Goal: Transaction & Acquisition: Purchase product/service

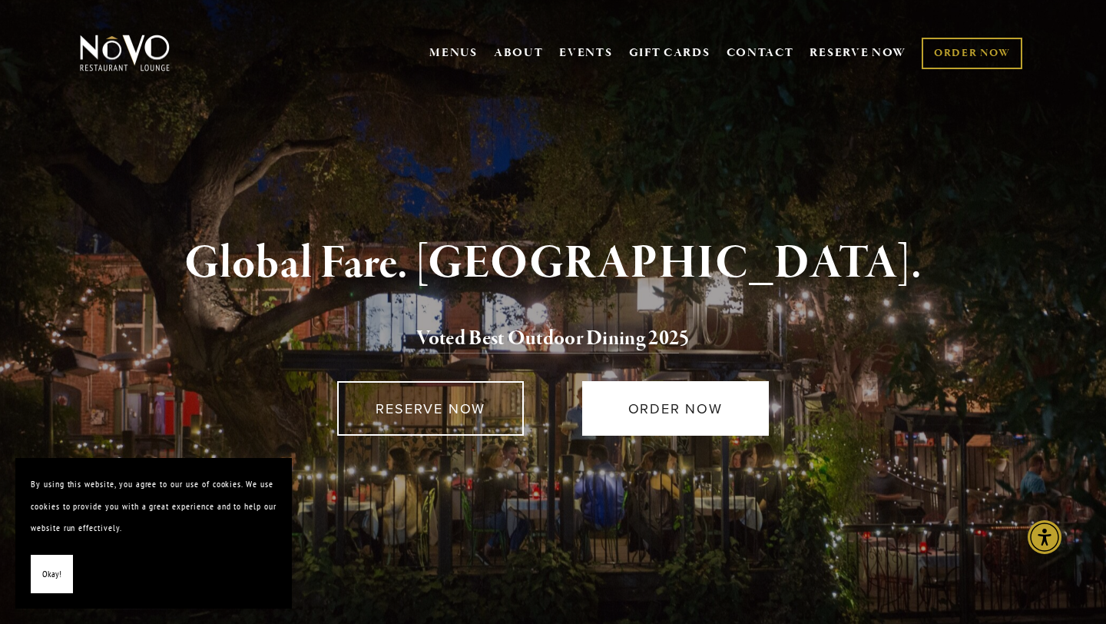
click at [674, 432] on link "ORDER NOW" at bounding box center [675, 408] width 187 height 55
click at [684, 416] on link "ORDER NOW" at bounding box center [675, 408] width 187 height 55
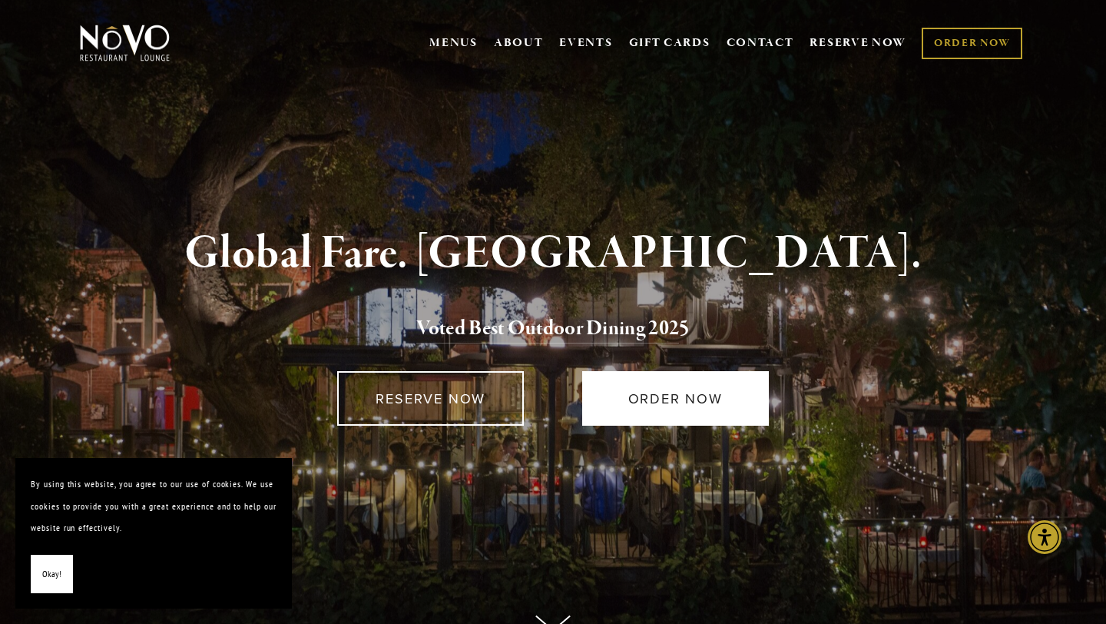
scroll to position [12, 0]
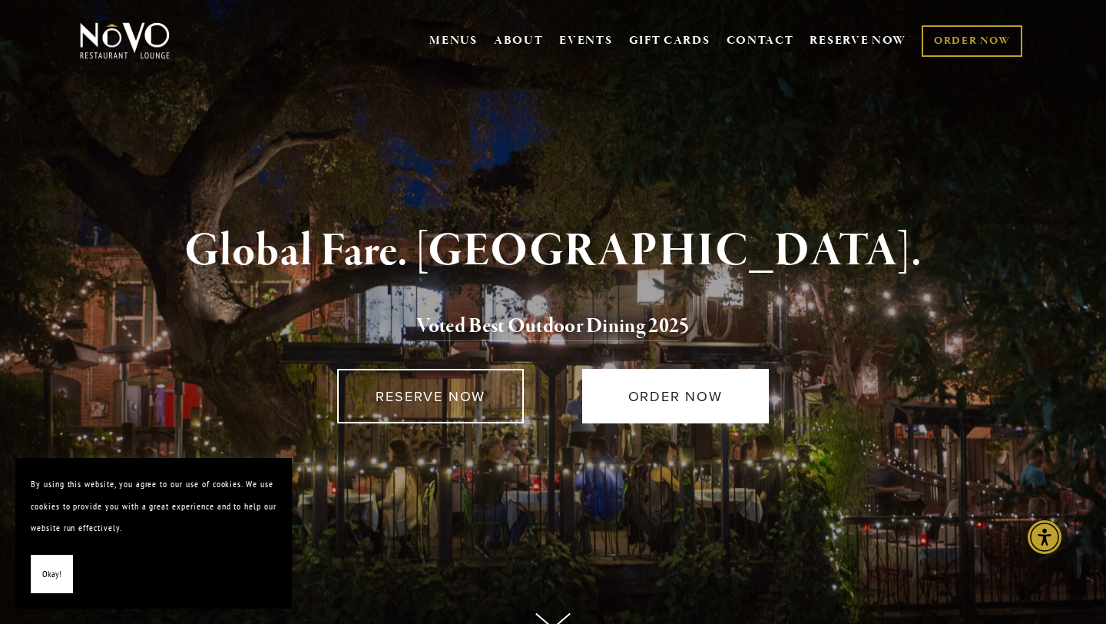
click at [638, 390] on link "ORDER NOW" at bounding box center [675, 396] width 187 height 55
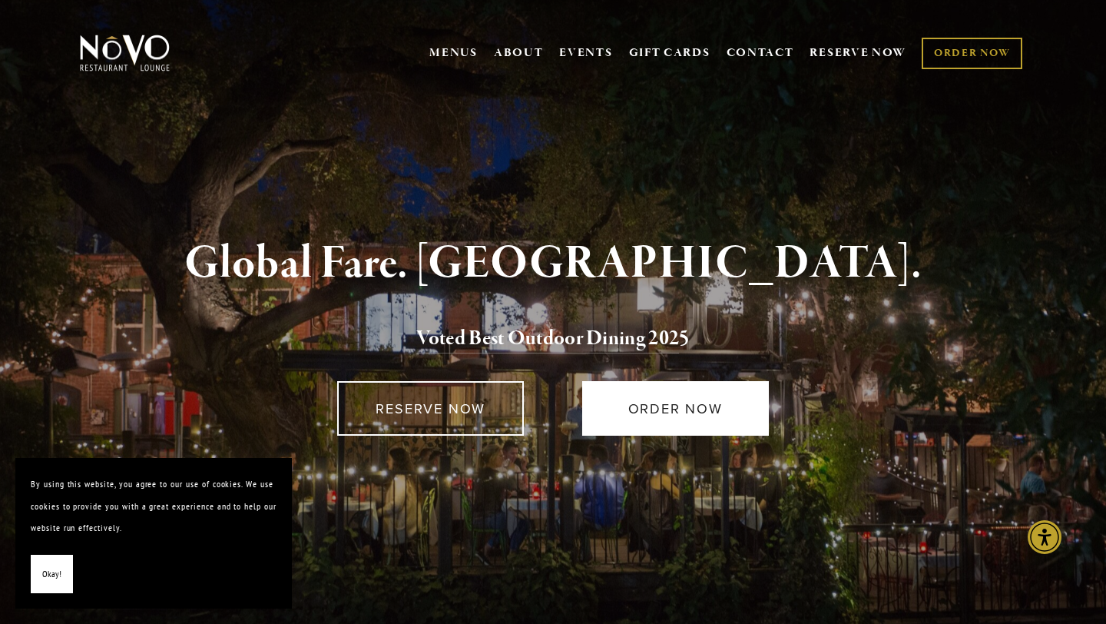
click at [691, 390] on link "ORDER NOW" at bounding box center [675, 408] width 187 height 55
click at [624, 406] on link "ORDER NOW" at bounding box center [675, 408] width 187 height 55
